Goal: Complete application form

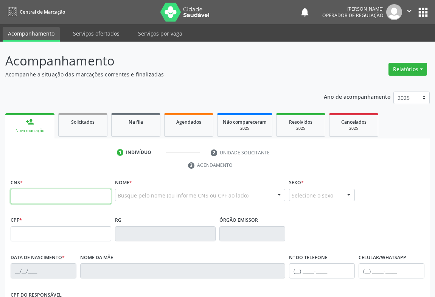
drag, startPoint x: 30, startPoint y: 195, endPoint x: 33, endPoint y: 194, distance: 4.0
click at [30, 195] on input "text" at bounding box center [61, 196] width 101 height 15
drag, startPoint x: 41, startPoint y: 197, endPoint x: 48, endPoint y: 194, distance: 8.0
click at [44, 196] on input "701 0038" at bounding box center [61, 196] width 101 height 15
click at [53, 198] on input "701 0038 5838" at bounding box center [61, 196] width 101 height 15
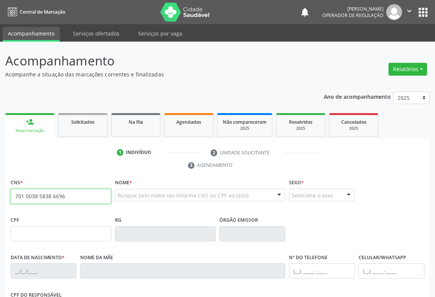
type input "701 0038 5838 6696"
type input "006.809.365-99"
type input "089881929"
type input "[DATE]"
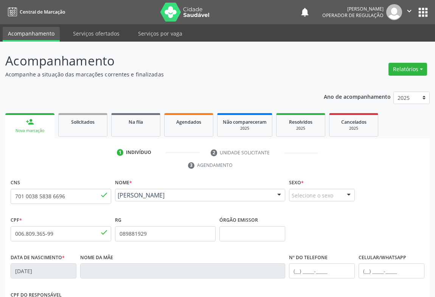
scroll to position [125, 0]
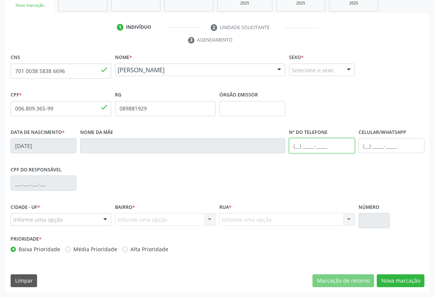
paste input "[PHONE_NUMBER]"
type input "[PHONE_NUMBER]"
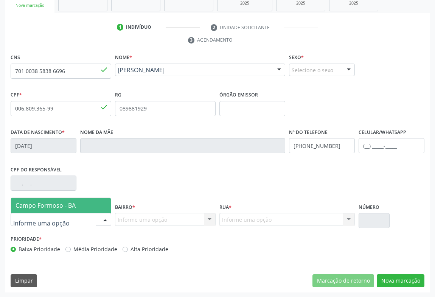
click at [100, 218] on div at bounding box center [105, 220] width 11 height 13
click at [64, 201] on span "Campo Formoso - BA" at bounding box center [46, 205] width 60 height 8
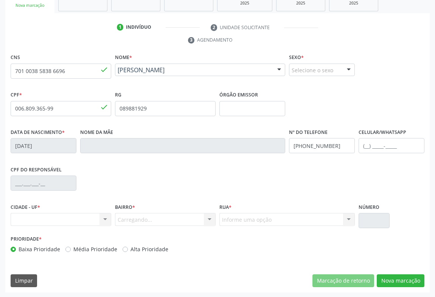
click at [204, 218] on div "Carregando... Nenhum resultado encontrado para: " " Nenhuma opção encontrada. D…" at bounding box center [165, 219] width 101 height 13
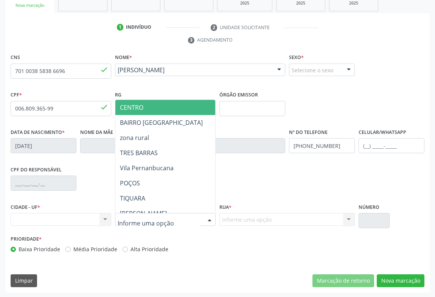
click at [204, 218] on div at bounding box center [209, 220] width 11 height 13
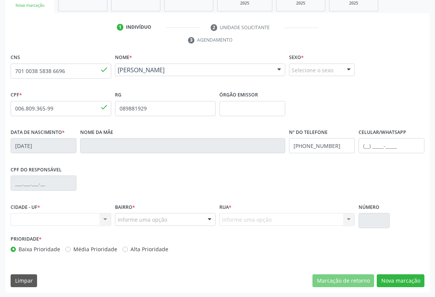
click at [204, 218] on div at bounding box center [209, 220] width 11 height 13
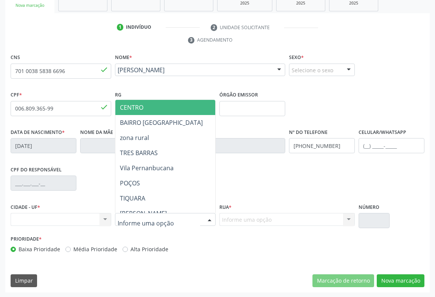
click at [144, 108] on span "CENTRO" at bounding box center [197, 107] width 164 height 15
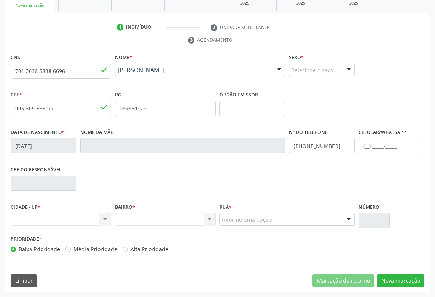
click at [337, 218] on div "Informe uma opção" at bounding box center [288, 219] width 136 height 13
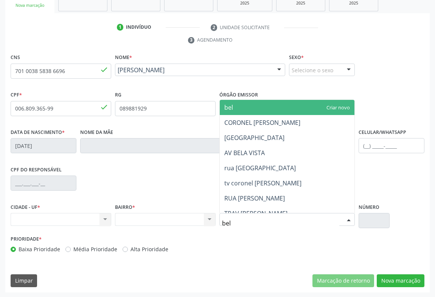
type input "belo"
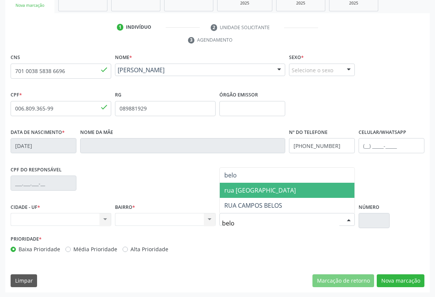
click at [251, 188] on span "rua [GEOGRAPHIC_DATA]" at bounding box center [260, 190] width 72 height 8
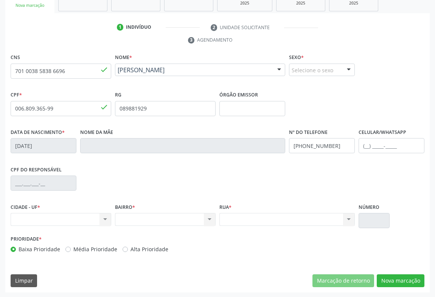
click at [80, 220] on div "Nenhum resultado encontrado para: " " Não há nenhuma opção para ser exibida." at bounding box center [61, 219] width 101 height 13
drag, startPoint x: 80, startPoint y: 220, endPoint x: 90, endPoint y: 219, distance: 10.3
click at [90, 219] on div "Nenhum resultado encontrado para: " " Não há nenhuma opção para ser exibida." at bounding box center [61, 219] width 101 height 13
click at [102, 217] on div "Nenhum resultado encontrado para: " " Não há nenhuma opção para ser exibida." at bounding box center [61, 219] width 101 height 13
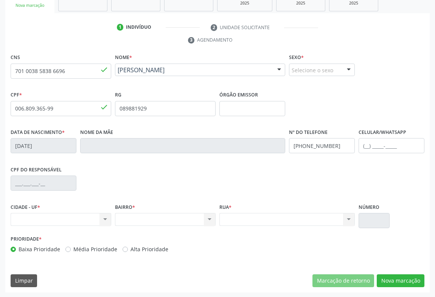
click at [102, 217] on div "Nenhum resultado encontrado para: " " Não há nenhuma opção para ser exibida." at bounding box center [61, 219] width 101 height 13
click at [104, 217] on div "Nenhum resultado encontrado para: " " Não há nenhuma opção para ser exibida." at bounding box center [61, 219] width 101 height 13
drag, startPoint x: 11, startPoint y: 73, endPoint x: 78, endPoint y: 75, distance: 67.0
click at [83, 74] on input "701 0038 5838 6696" at bounding box center [61, 71] width 101 height 15
